Goal: Task Accomplishment & Management: Manage account settings

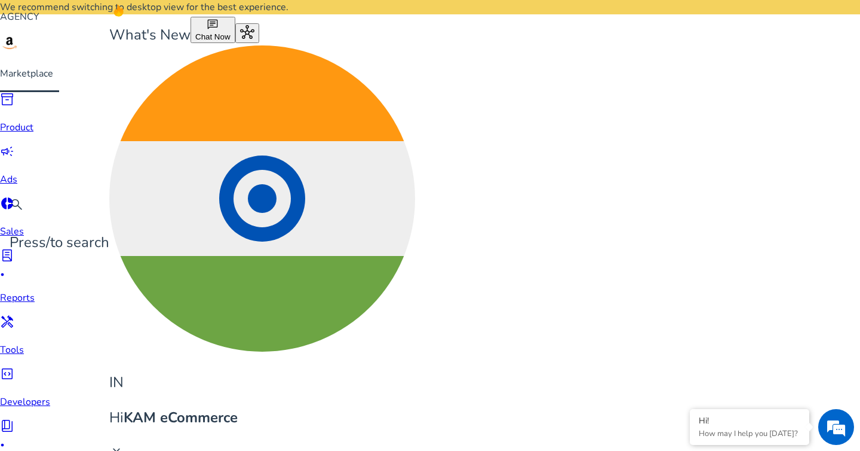
click at [14, 146] on span "campaign" at bounding box center [7, 151] width 14 height 14
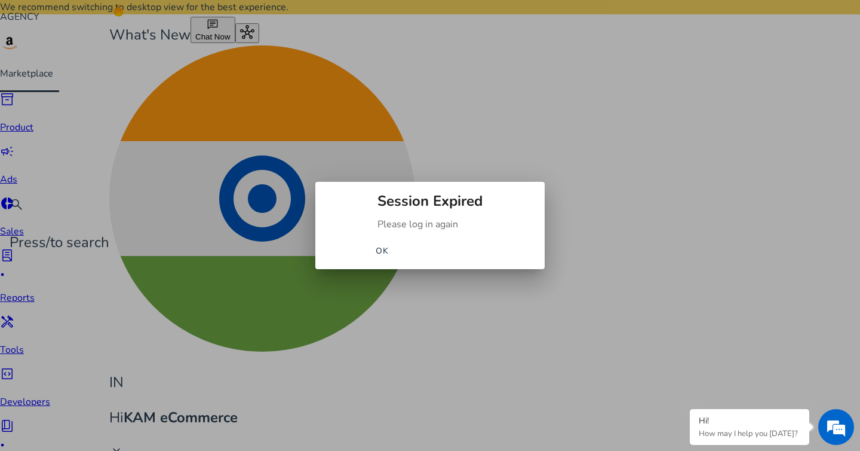
click at [390, 252] on span "OK" at bounding box center [383, 250] width 14 height 13
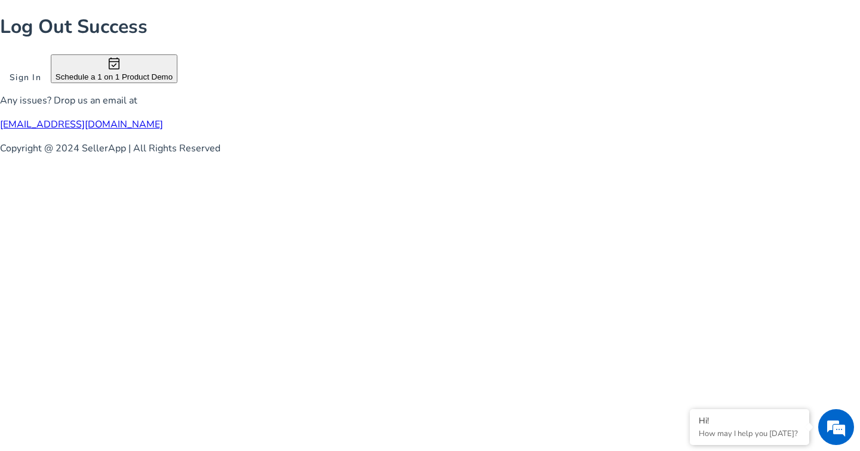
click at [51, 91] on span at bounding box center [25, 77] width 51 height 29
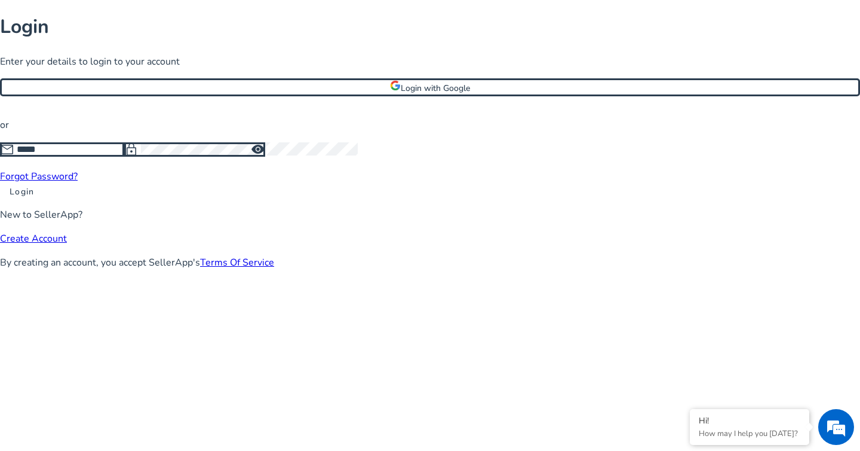
click at [124, 156] on input at bounding box center [71, 149] width 108 height 13
type input "**********"
click button "Login" at bounding box center [22, 191] width 44 height 13
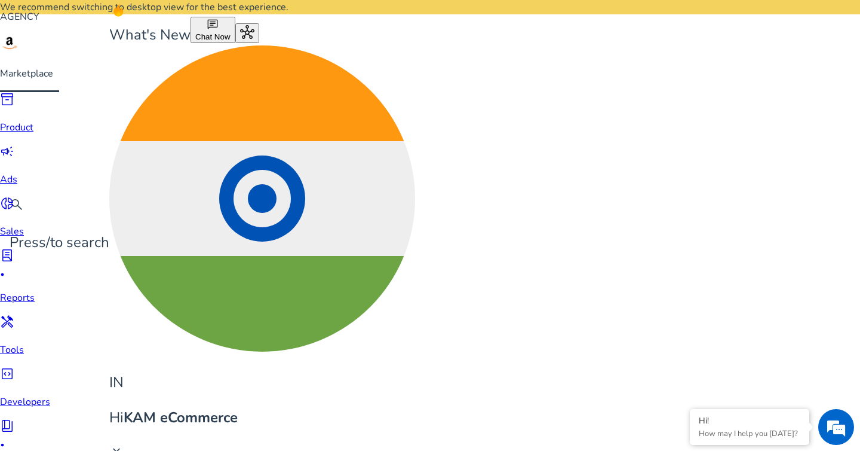
click at [14, 145] on span "campaign" at bounding box center [7, 151] width 14 height 14
click at [14, 148] on span "campaign" at bounding box center [7, 151] width 14 height 14
click at [415, 407] on div "Hi KAM eCommerce keyboard_arrow_down" at bounding box center [262, 435] width 306 height 56
click at [460, 135] on div at bounding box center [430, 225] width 860 height 451
click at [20, 120] on p "Product" at bounding box center [25, 127] width 50 height 14
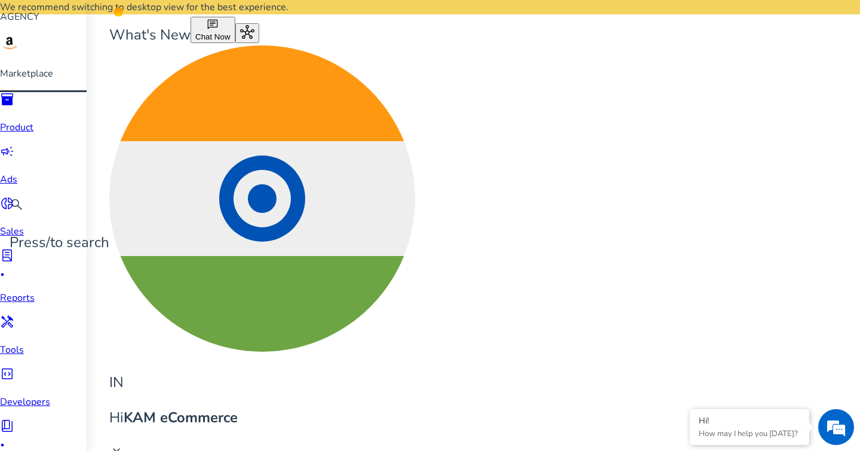
click at [20, 224] on p "Sales" at bounding box center [39, 231] width 78 height 14
click at [14, 150] on span "campaign" at bounding box center [7, 151] width 14 height 14
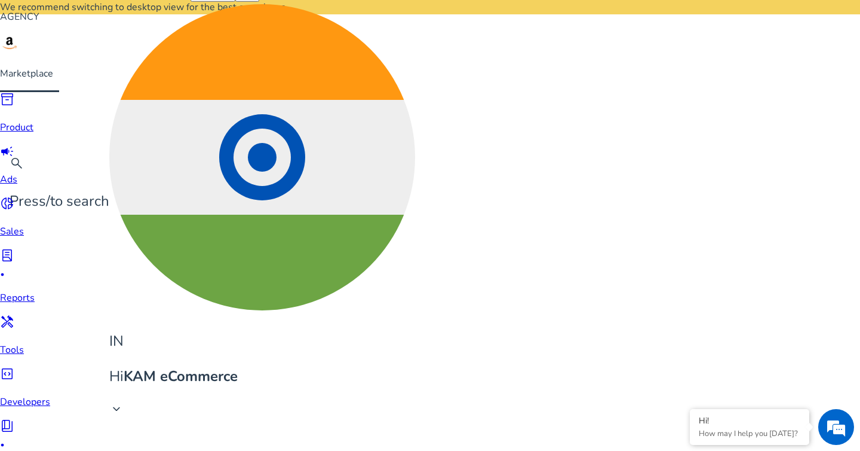
scroll to position [63, 0]
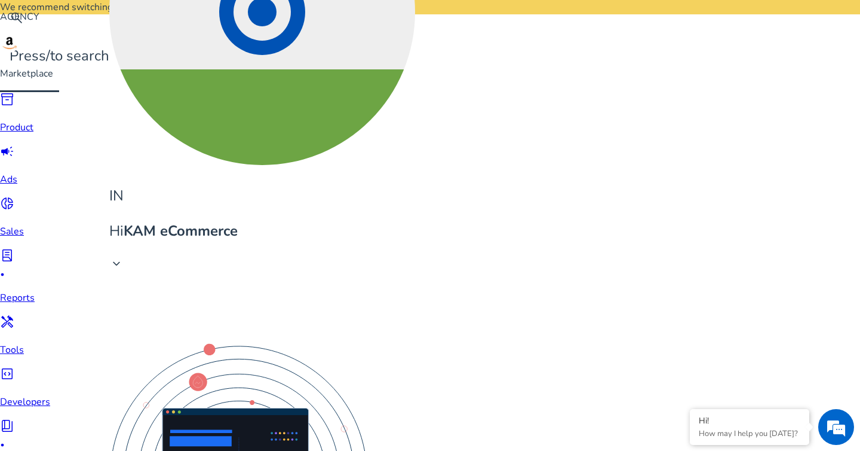
scroll to position [164, 0]
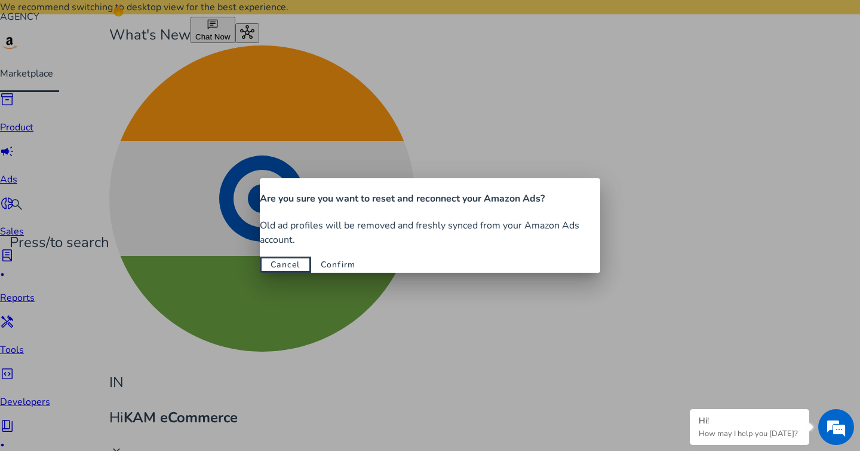
click at [366, 261] on span "button" at bounding box center [338, 264] width 54 height 29
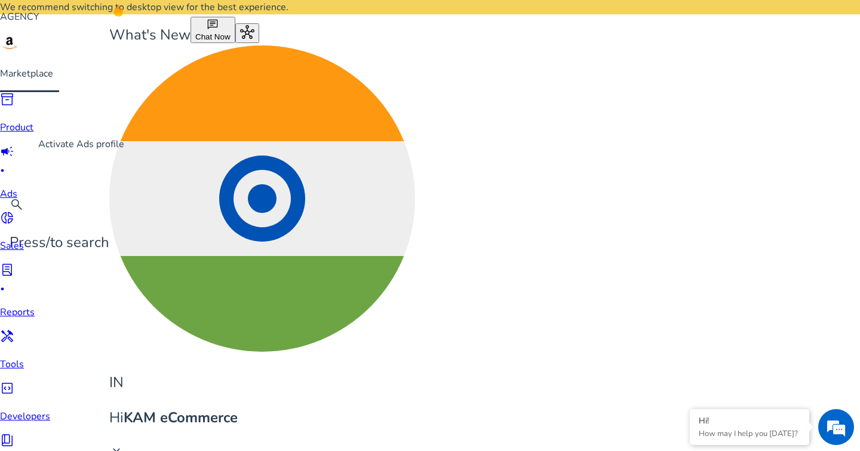
click at [14, 148] on span "campaign" at bounding box center [7, 151] width 14 height 14
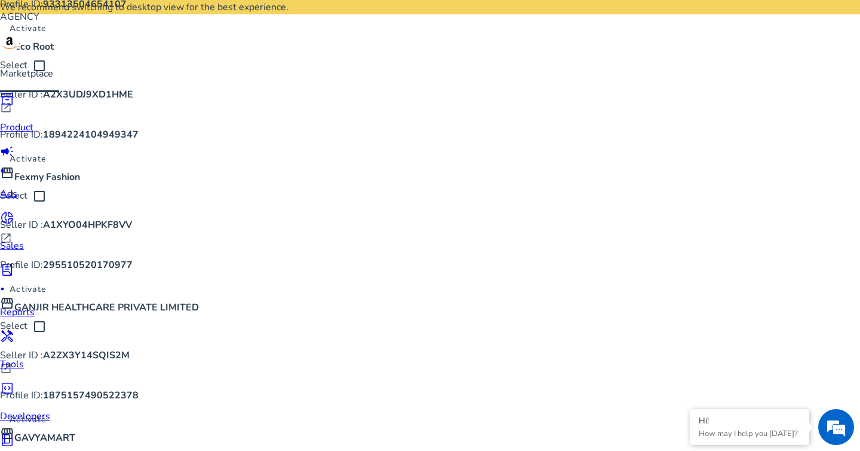
scroll to position [2065, 0]
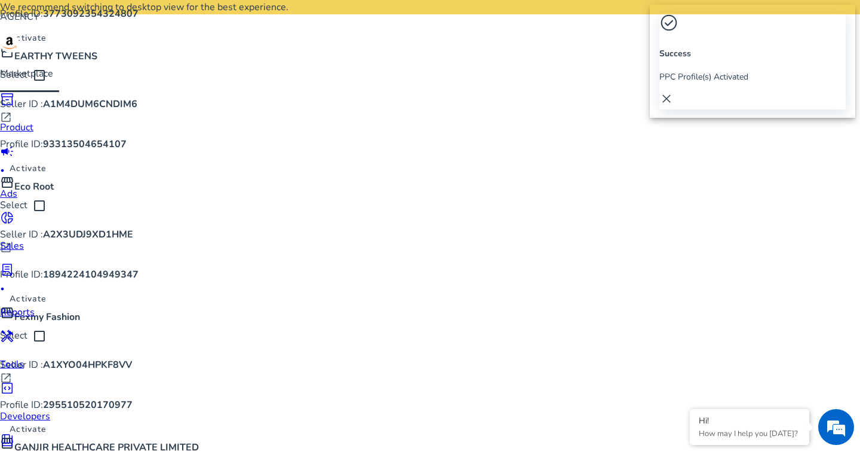
scroll to position [1729, 0]
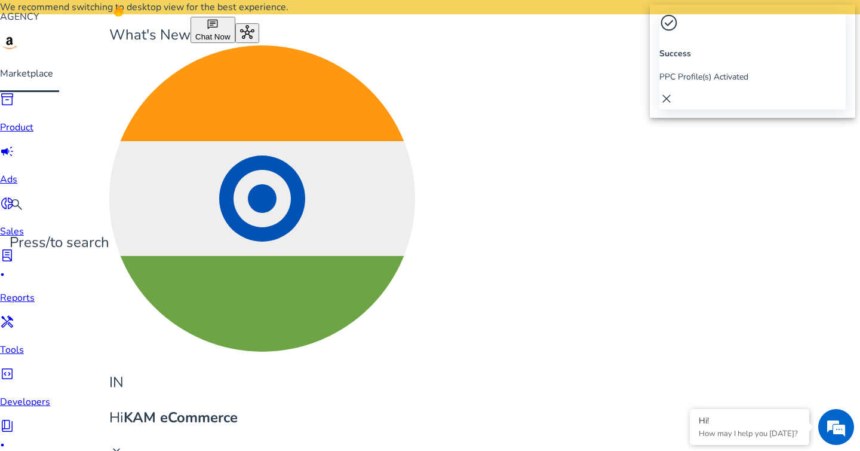
click at [14, 152] on span "campaign" at bounding box center [7, 151] width 14 height 14
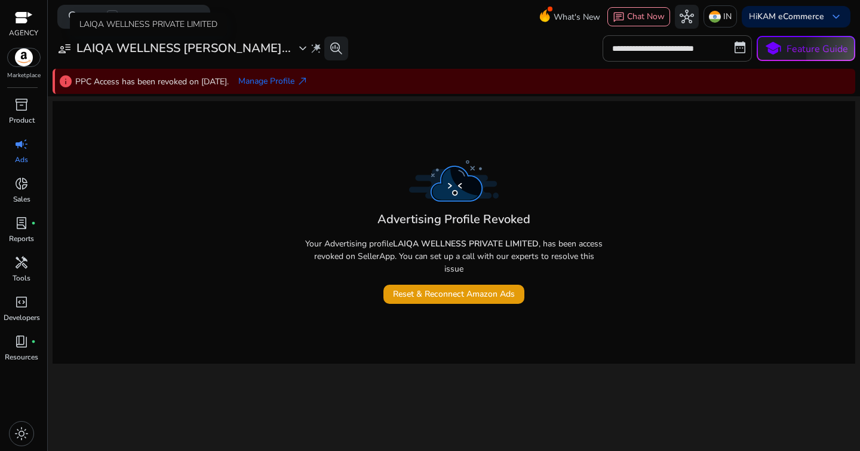
click at [225, 48] on h3 "LAIQA WELLNESS [PERSON_NAME]..." at bounding box center [183, 48] width 215 height 14
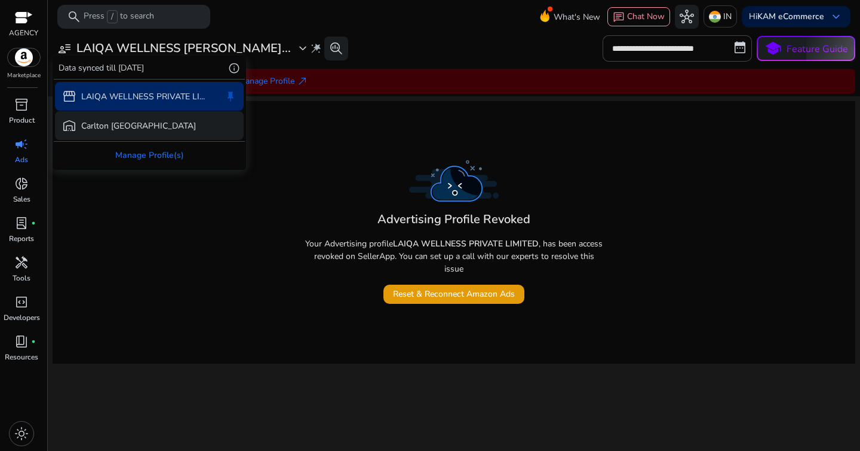
click at [131, 118] on div "warehouse Carlton London" at bounding box center [149, 125] width 189 height 29
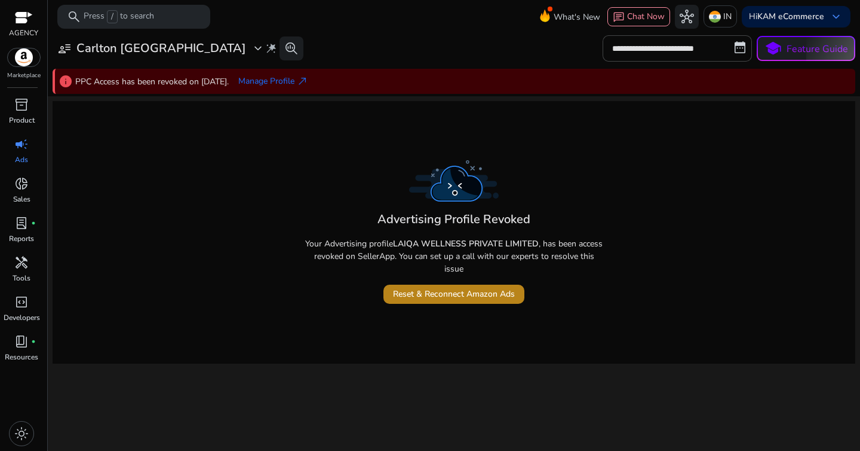
click at [458, 297] on span "Reset & Reconnect Amazon Ads" at bounding box center [454, 293] width 122 height 13
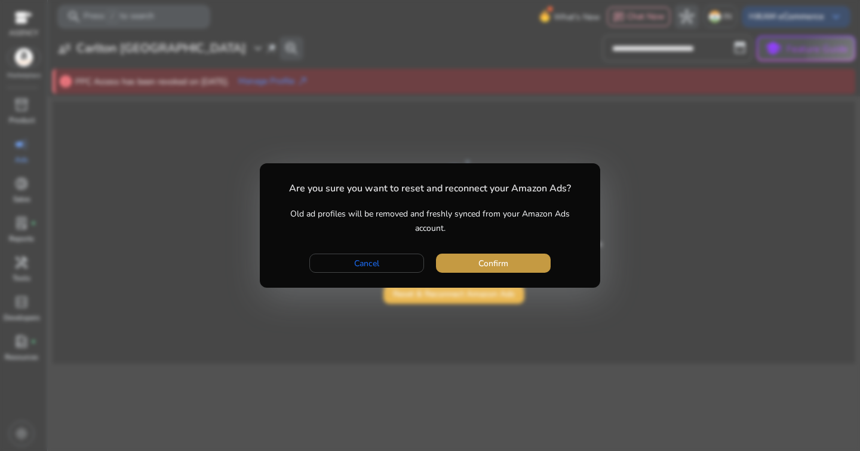
click at [468, 257] on span "button" at bounding box center [493, 263] width 115 height 29
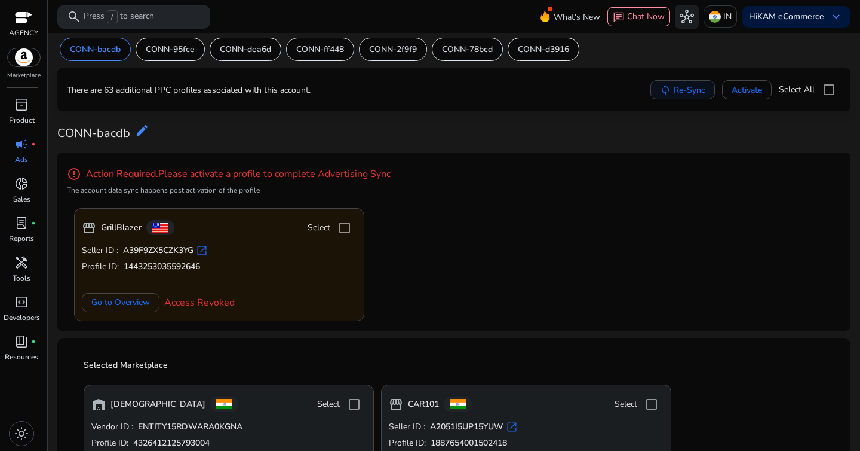
click at [681, 92] on span "Re-Sync" at bounding box center [690, 90] width 32 height 13
click at [30, 63] on img at bounding box center [24, 57] width 32 height 18
click at [681, 17] on span "hub" at bounding box center [687, 17] width 14 height 14
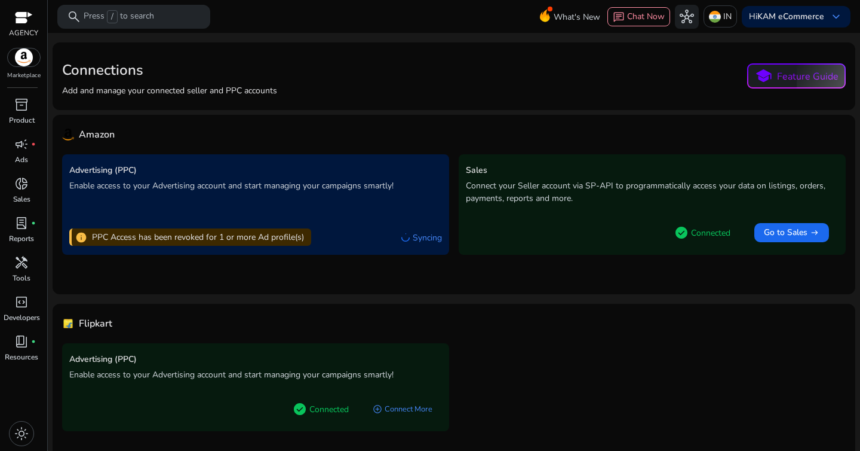
click at [277, 240] on p "PPC Access has been revoked for 1 or more Ad profile(s)" at bounding box center [198, 237] width 212 height 13
